Goal: Complete application form

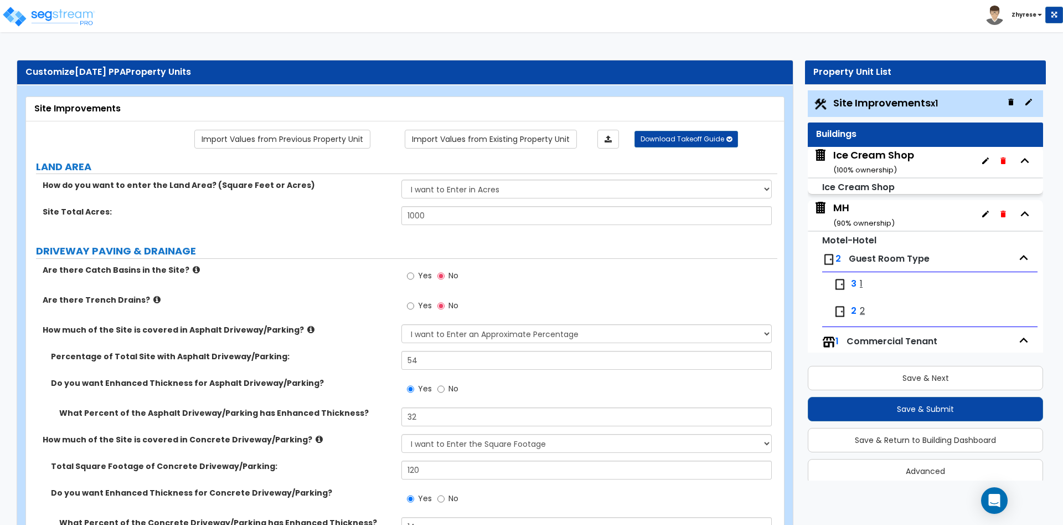
select select "1"
select select "2"
select select "1"
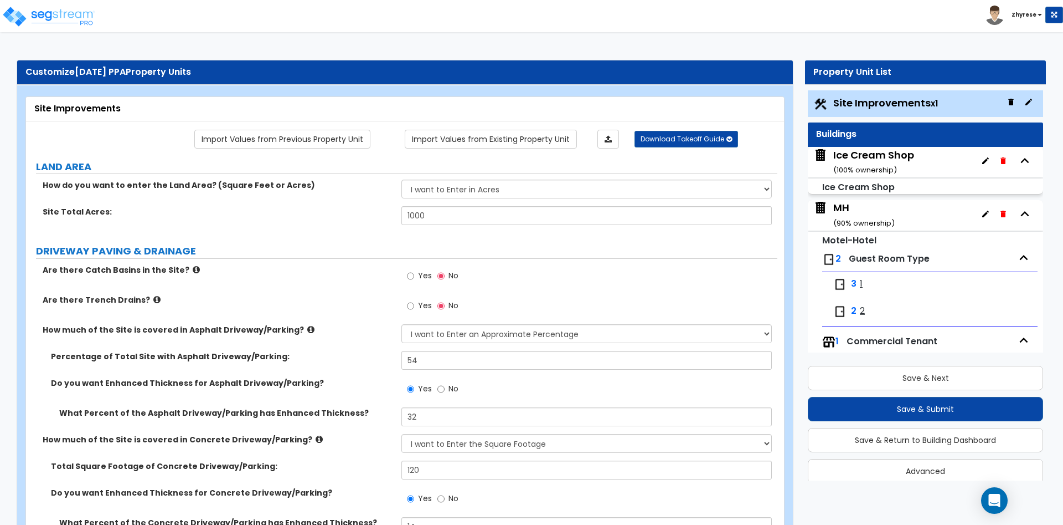
select select "1"
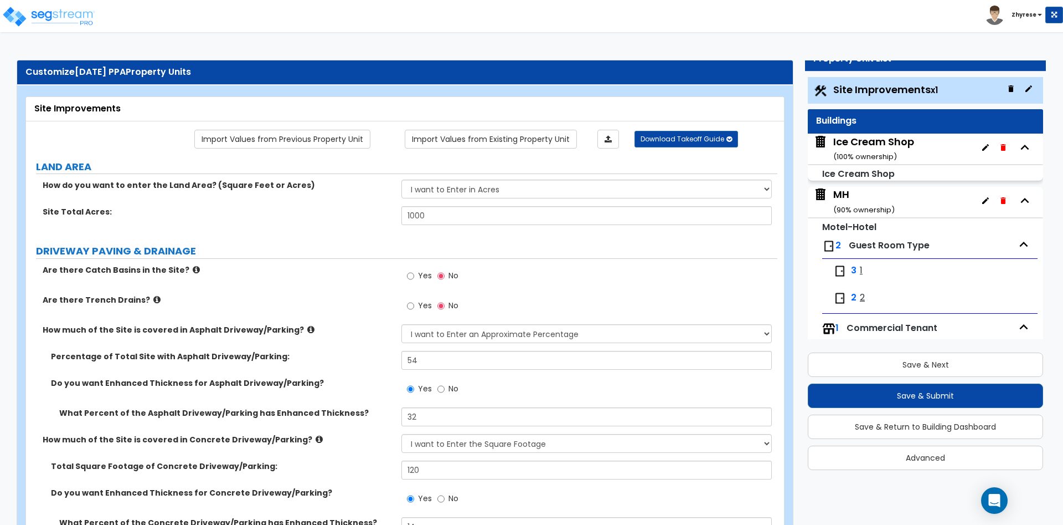
scroll to position [226, 0]
